Goal: Find specific page/section: Find specific page/section

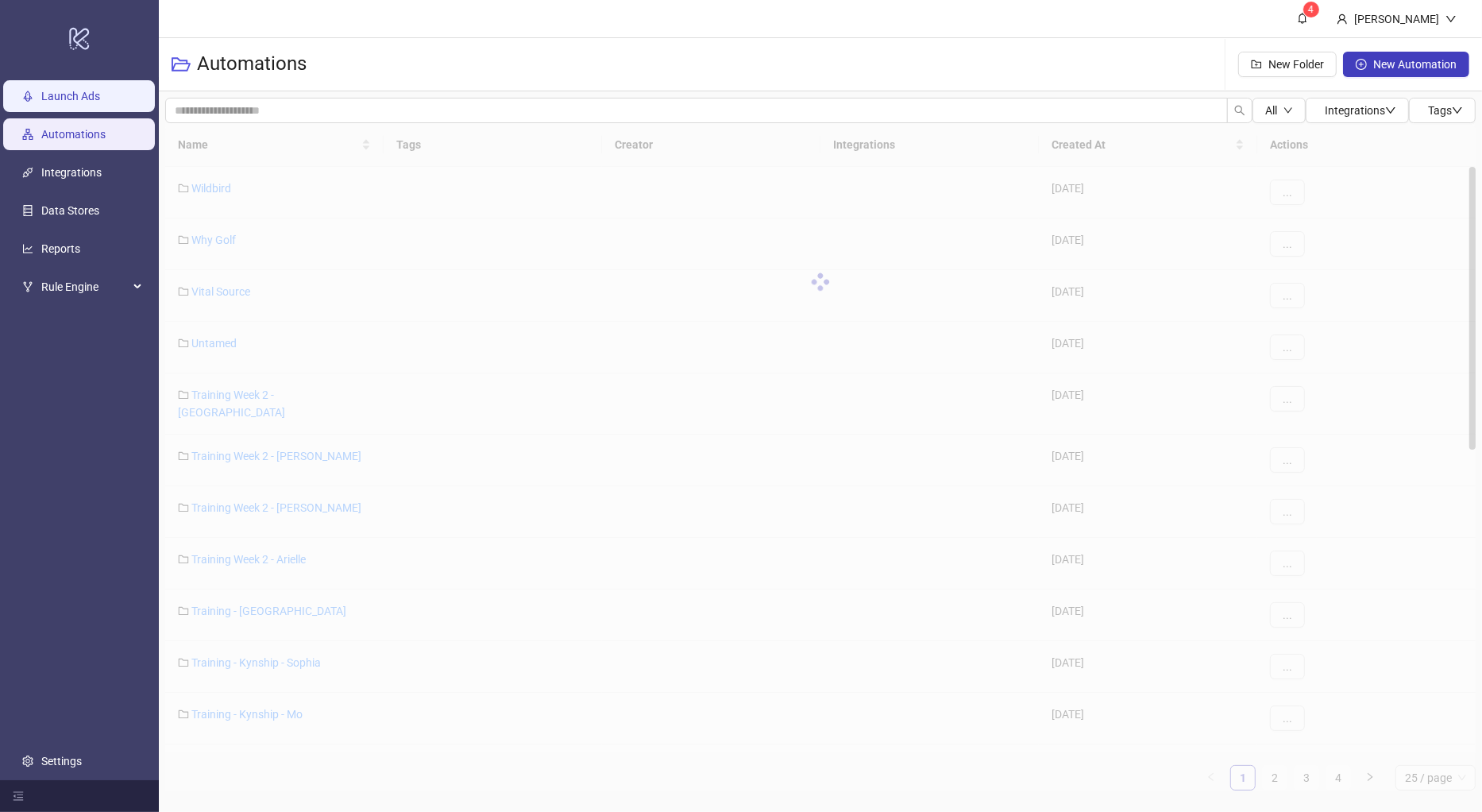
click at [82, 103] on link "Launch Ads" at bounding box center [70, 96] width 58 height 13
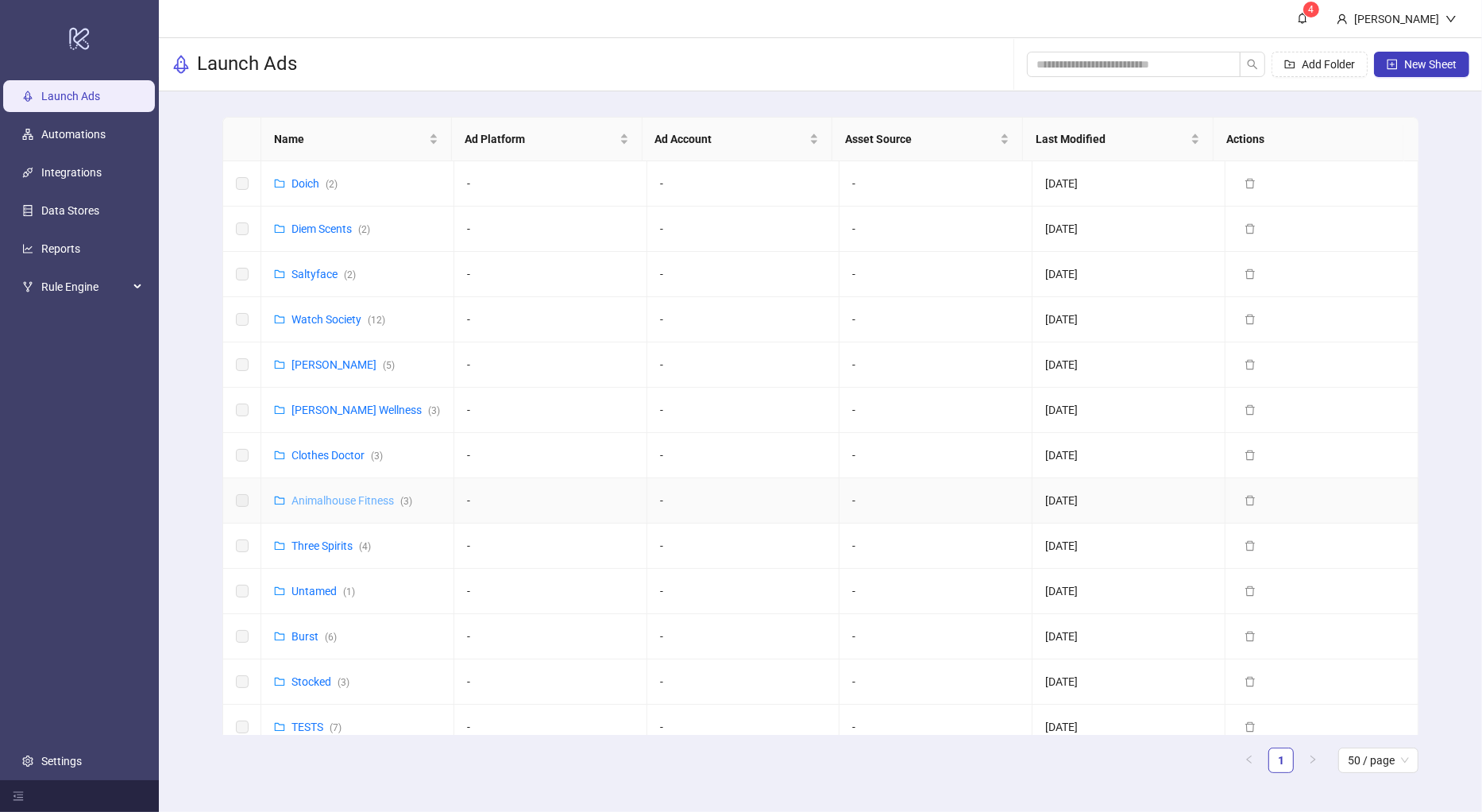
scroll to position [460, 0]
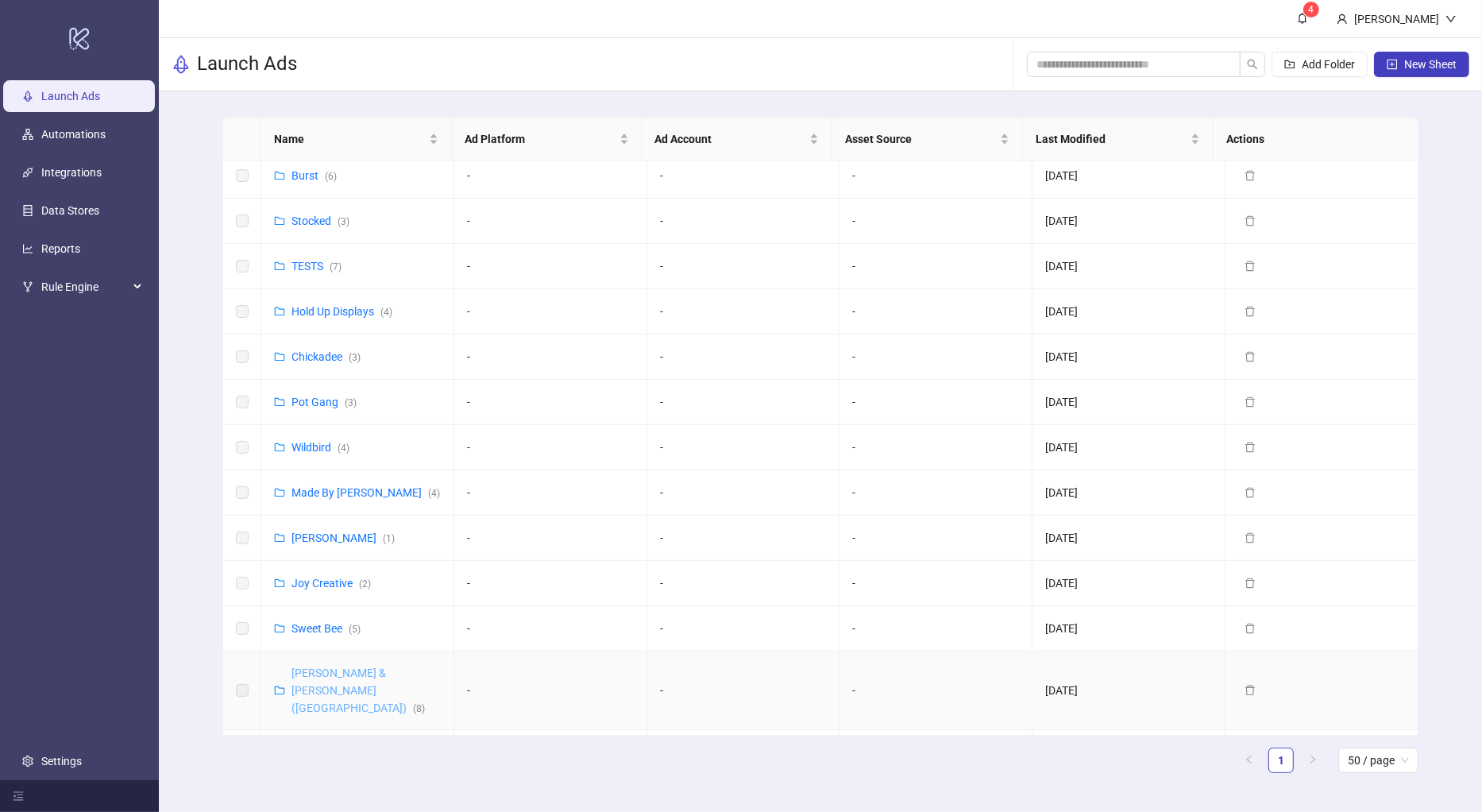
click at [338, 670] on link "[PERSON_NAME] & [PERSON_NAME] ([GEOGRAPHIC_DATA]) ( 8 )" at bounding box center [358, 690] width 133 height 47
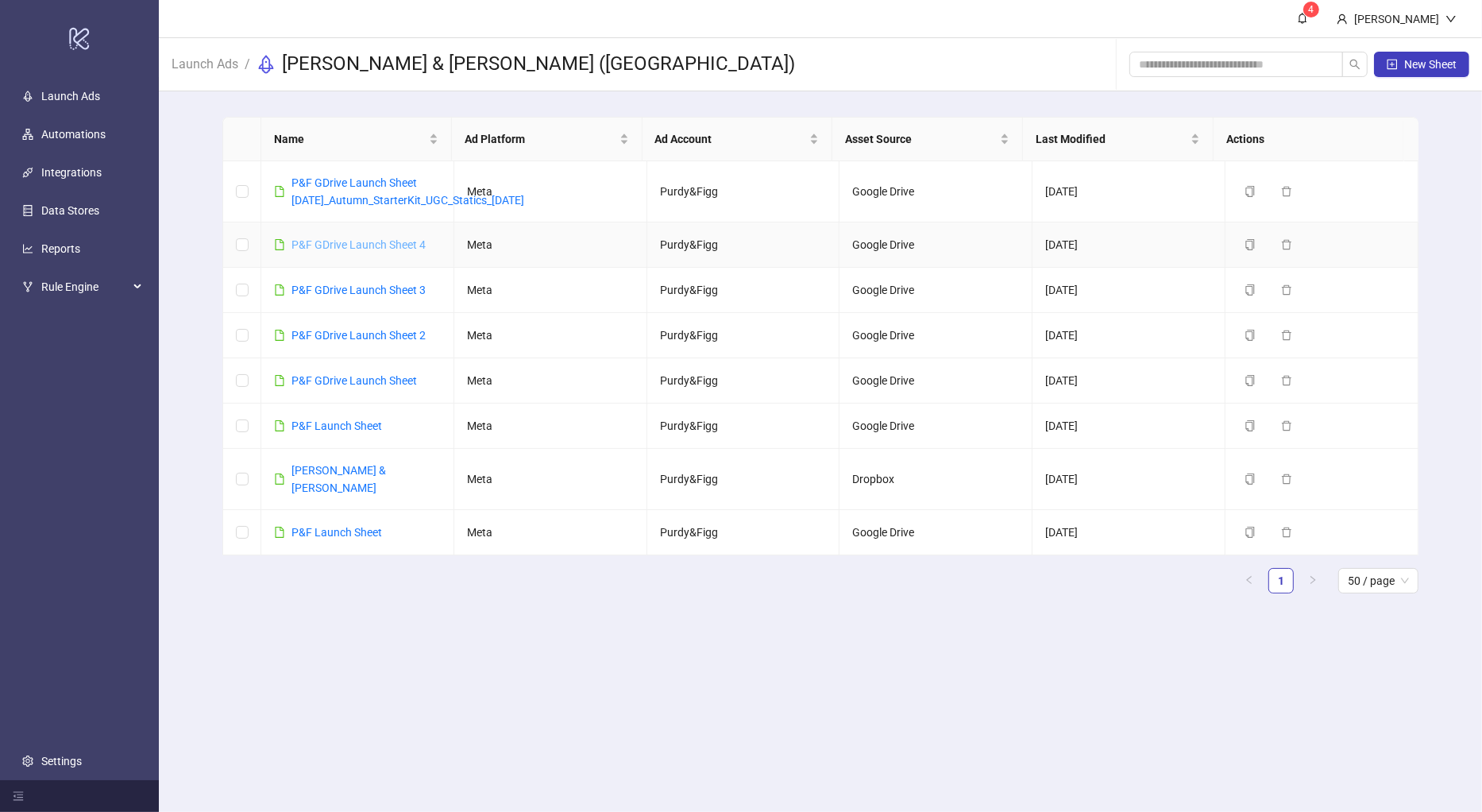
click at [358, 243] on link "P&F GDrive Launch Sheet 4" at bounding box center [358, 244] width 134 height 13
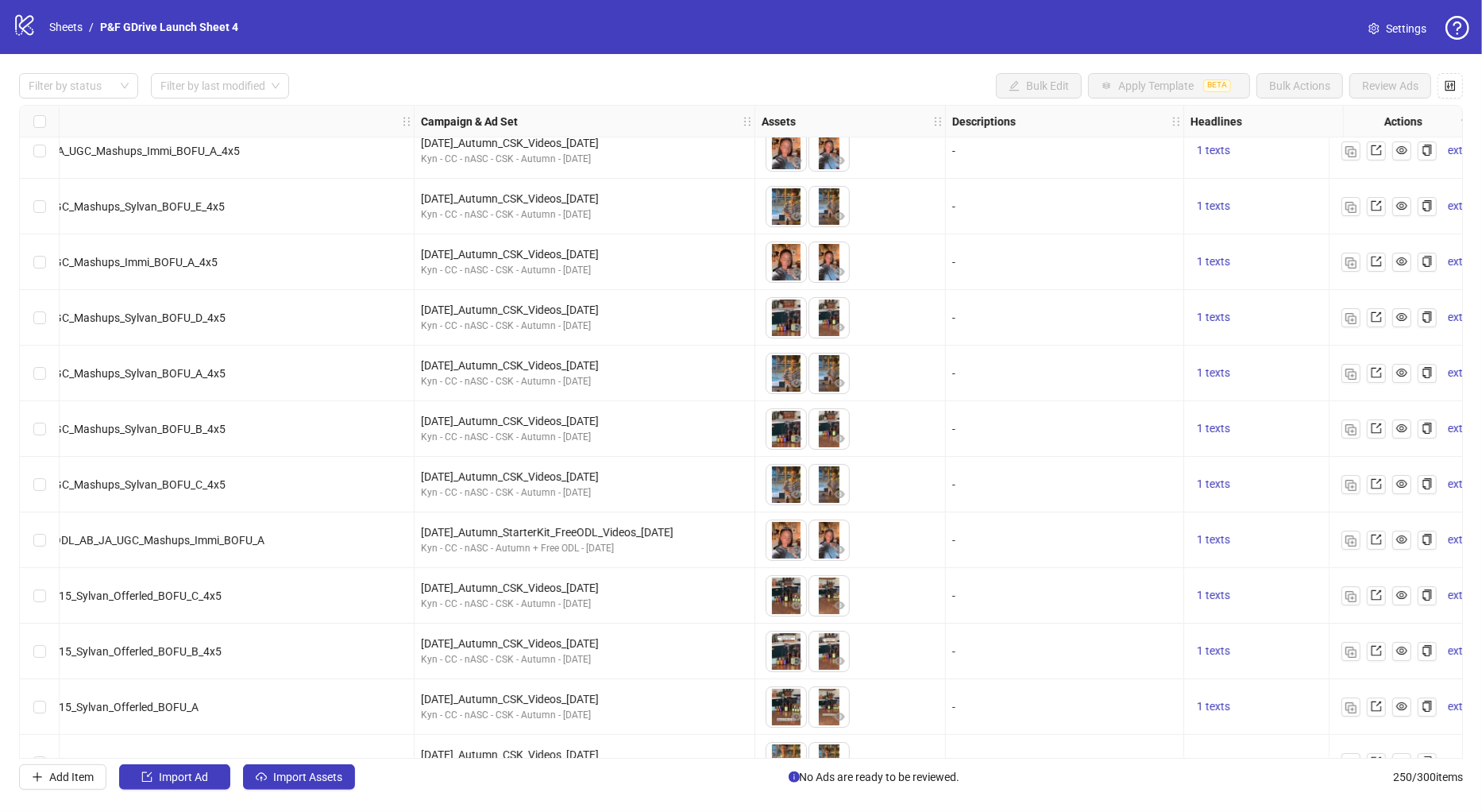
scroll to position [0, 298]
